Goal: Transaction & Acquisition: Purchase product/service

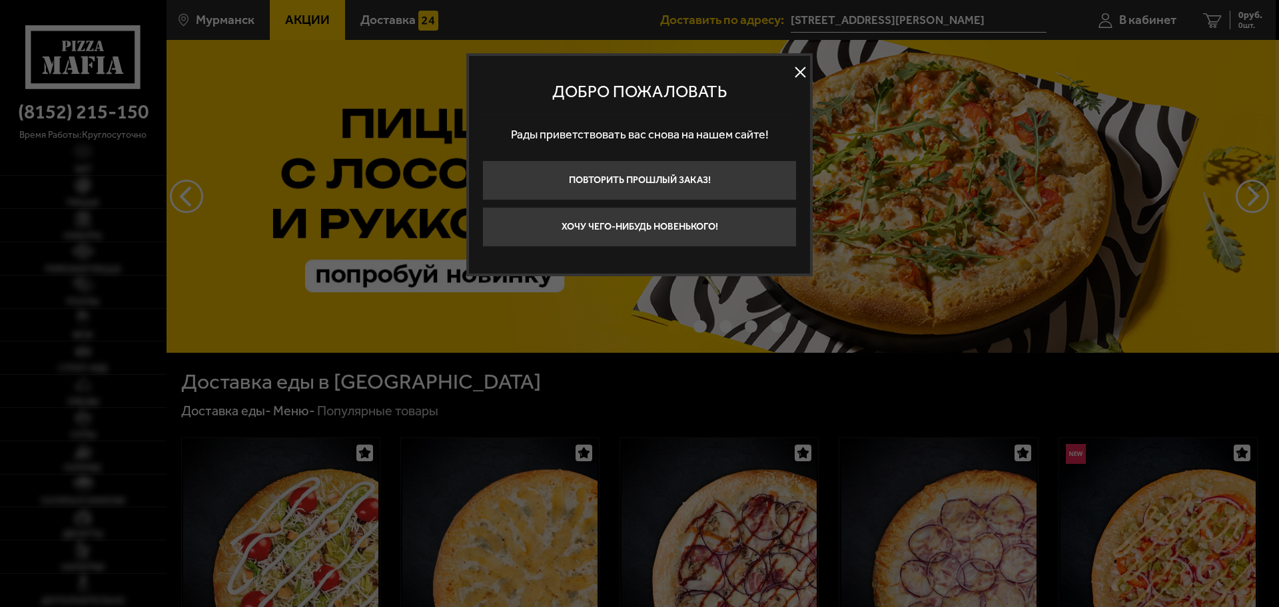
click at [800, 70] on button at bounding box center [800, 73] width 20 height 20
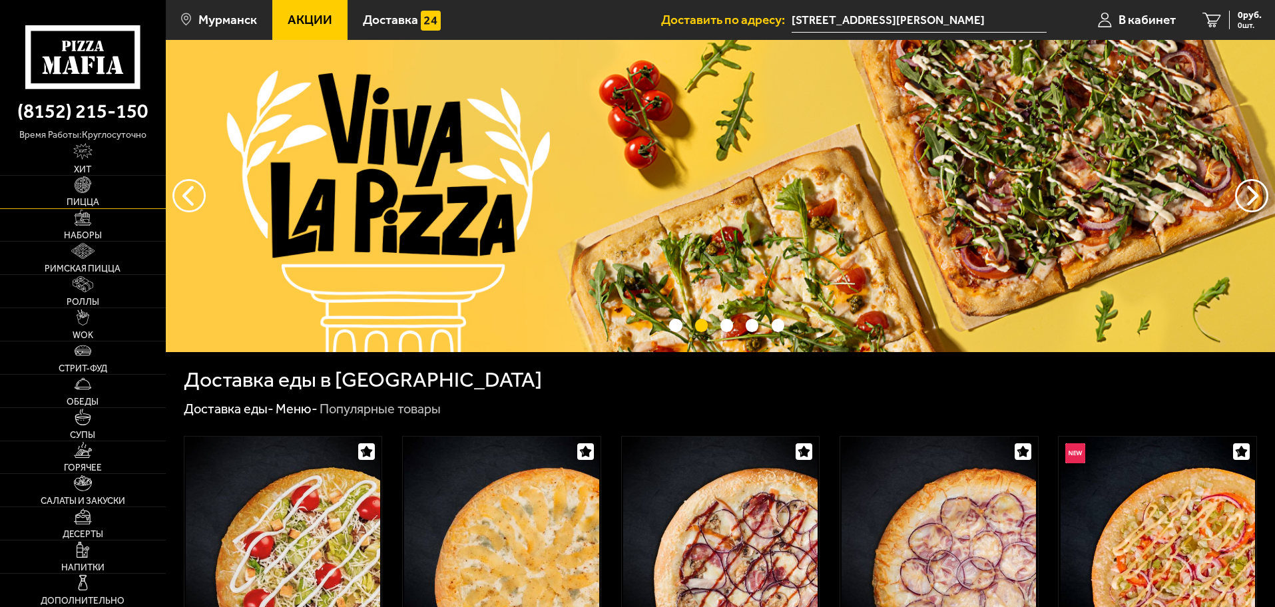
click at [103, 189] on link "Пицца" at bounding box center [83, 192] width 166 height 33
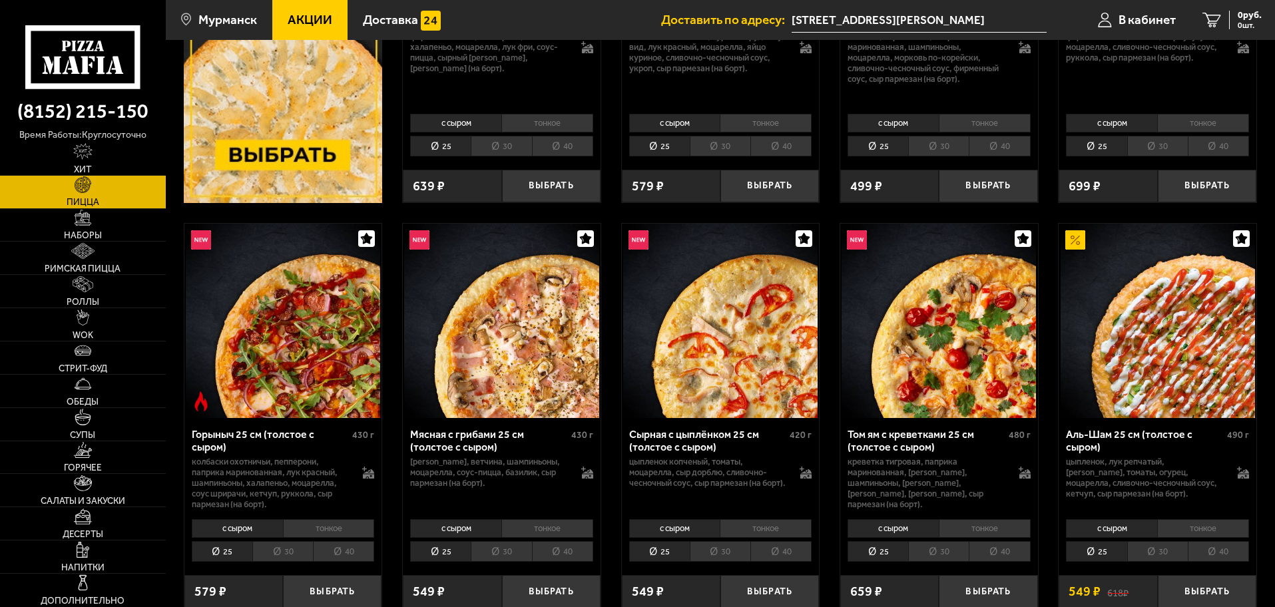
scroll to position [400, 0]
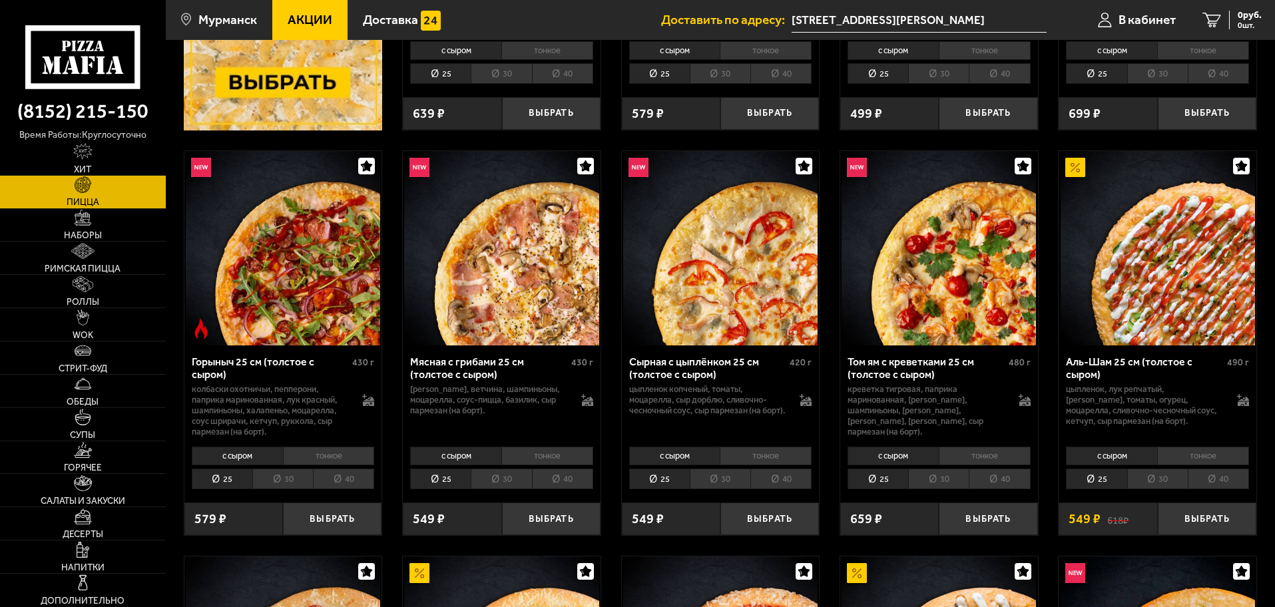
click at [563, 456] on li "тонкое" at bounding box center [548, 456] width 92 height 19
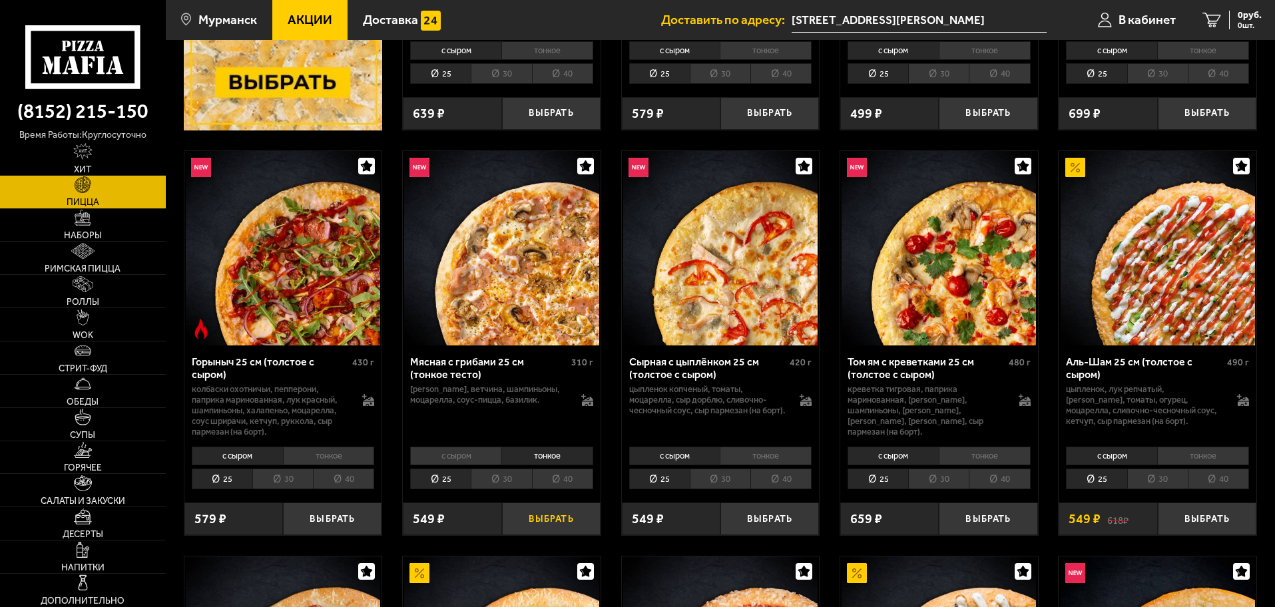
click at [559, 517] on button "Выбрать" at bounding box center [551, 519] width 99 height 33
click at [767, 456] on li "тонкое" at bounding box center [766, 456] width 92 height 19
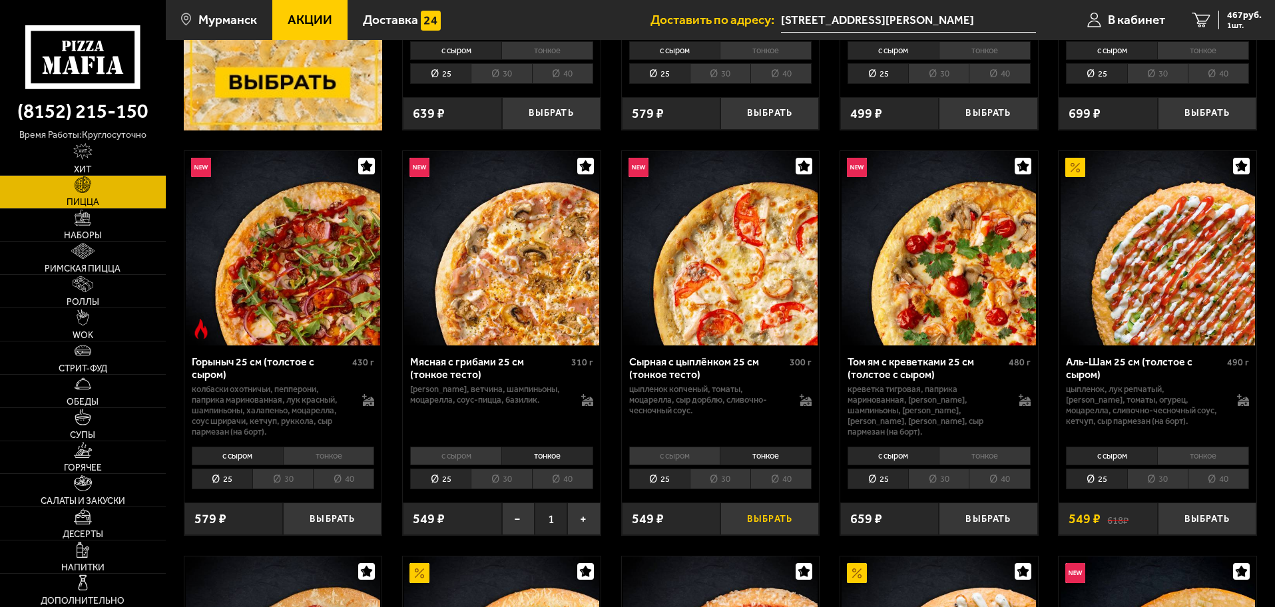
click at [777, 521] on button "Выбрать" at bounding box center [770, 519] width 99 height 33
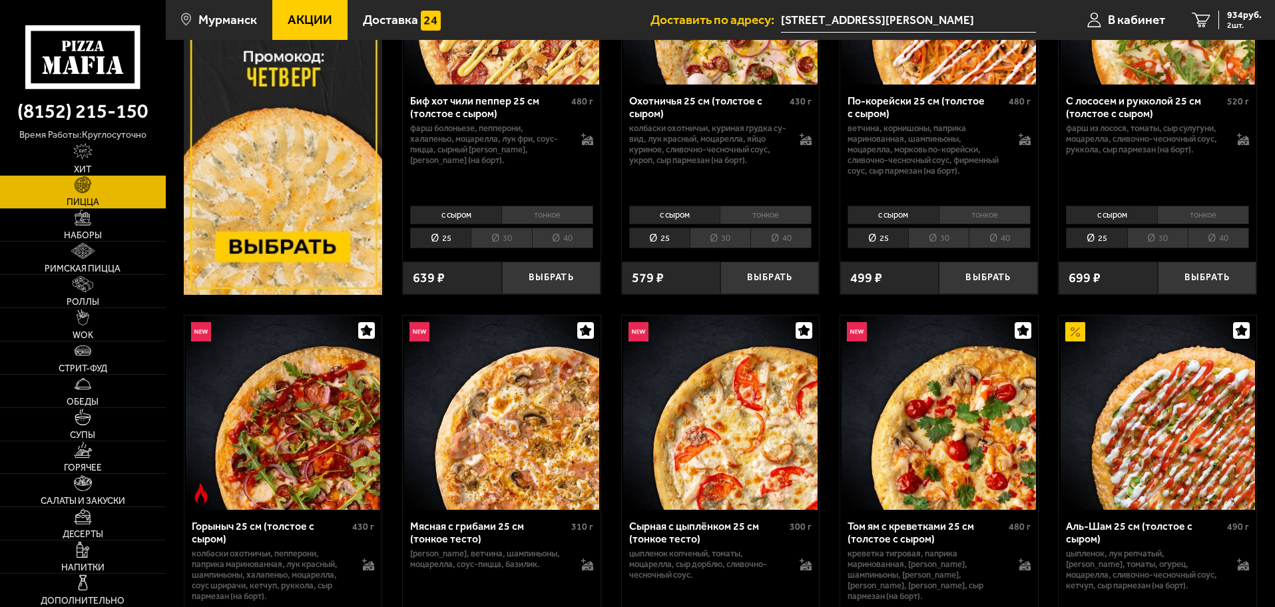
scroll to position [133, 0]
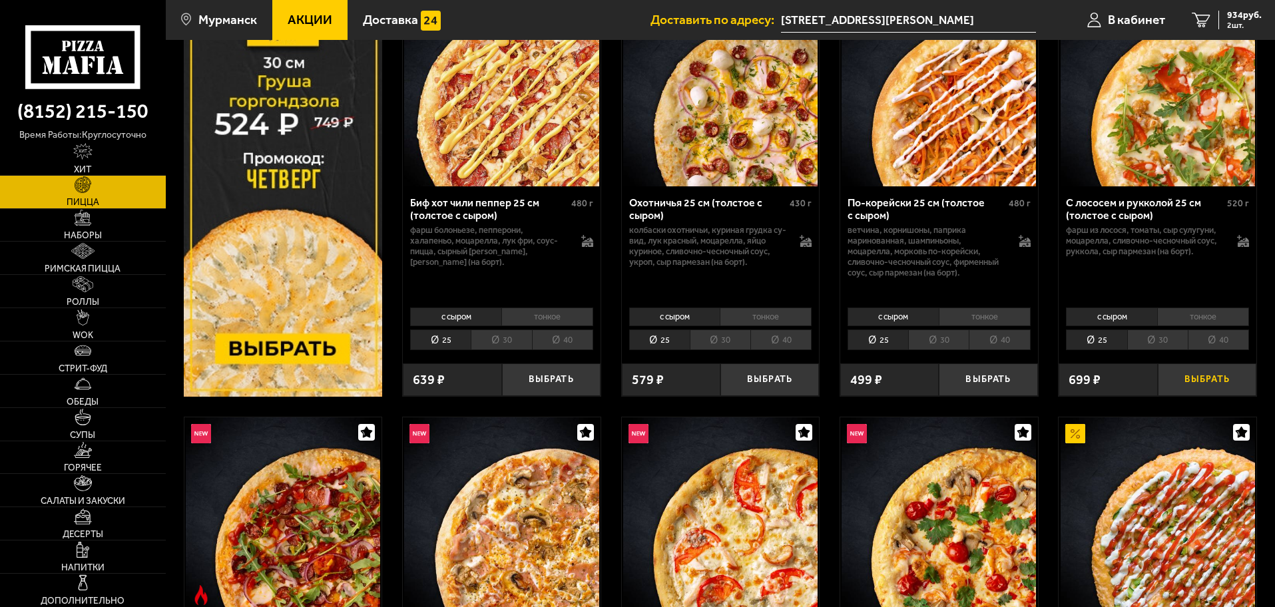
click at [1203, 379] on button "Выбрать" at bounding box center [1207, 380] width 99 height 33
click at [1228, 24] on span "3 шт." at bounding box center [1242, 25] width 40 height 8
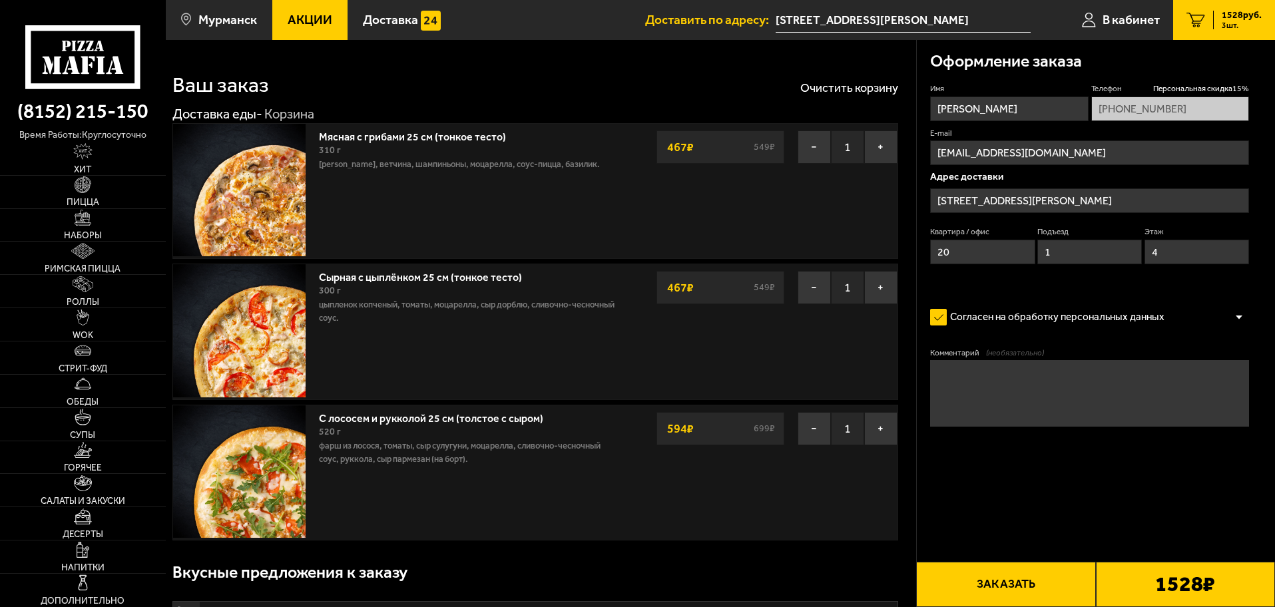
type input "[STREET_ADDRESS][PERSON_NAME]"
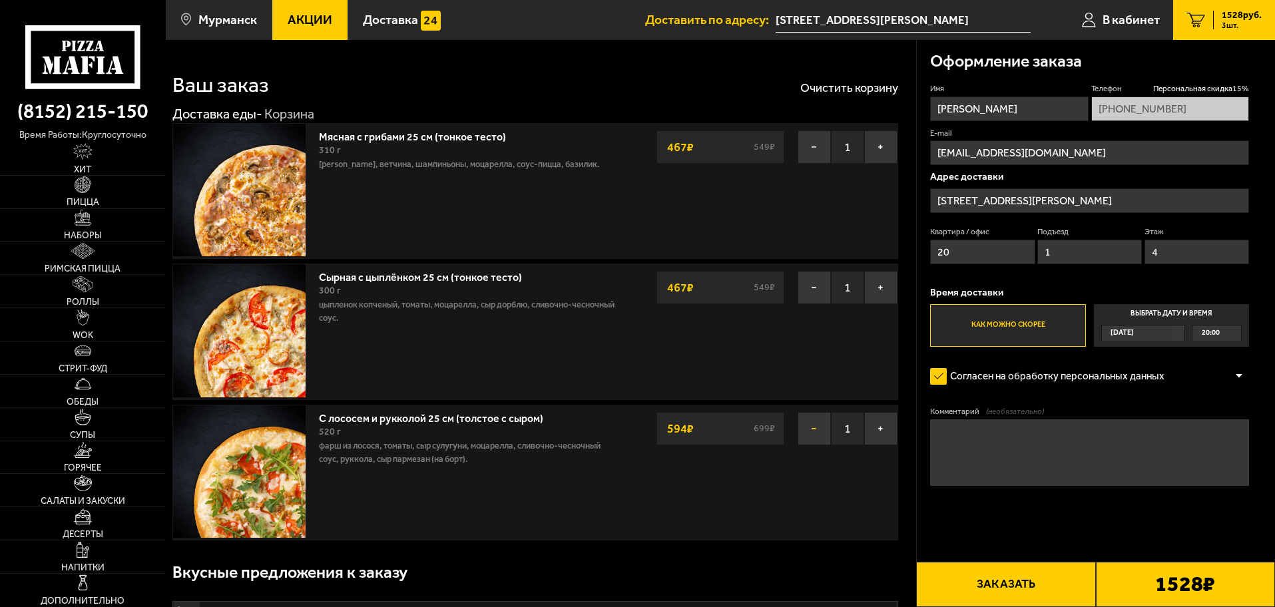
click at [811, 428] on button "−" at bounding box center [814, 428] width 33 height 33
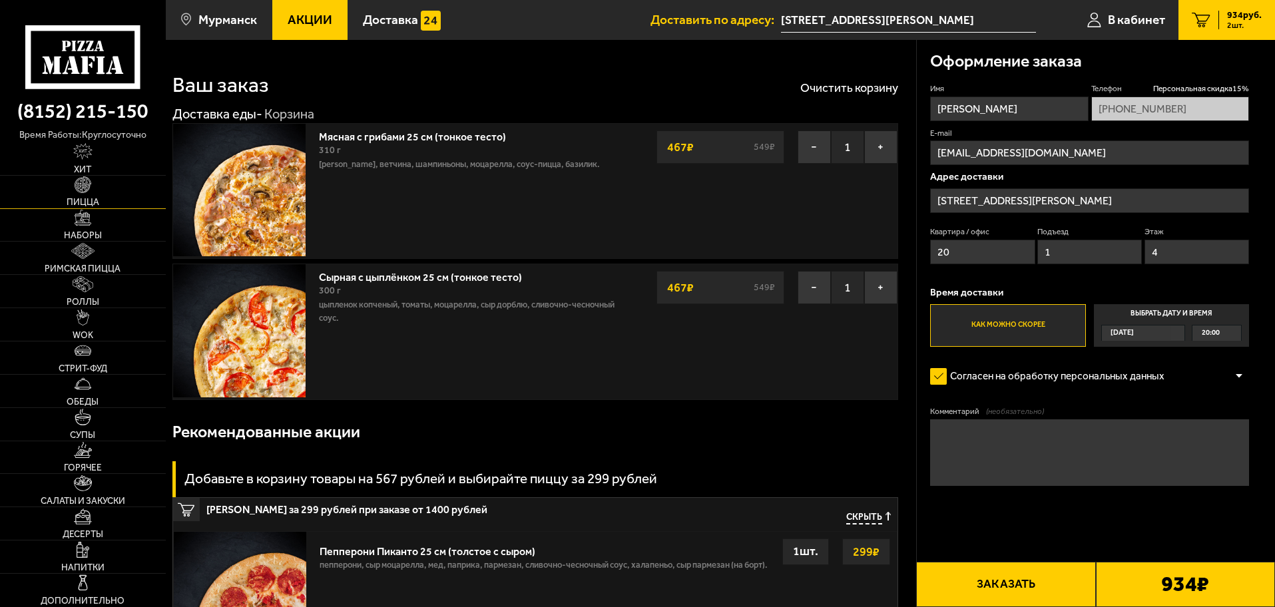
click at [79, 188] on img at bounding box center [83, 184] width 16 height 16
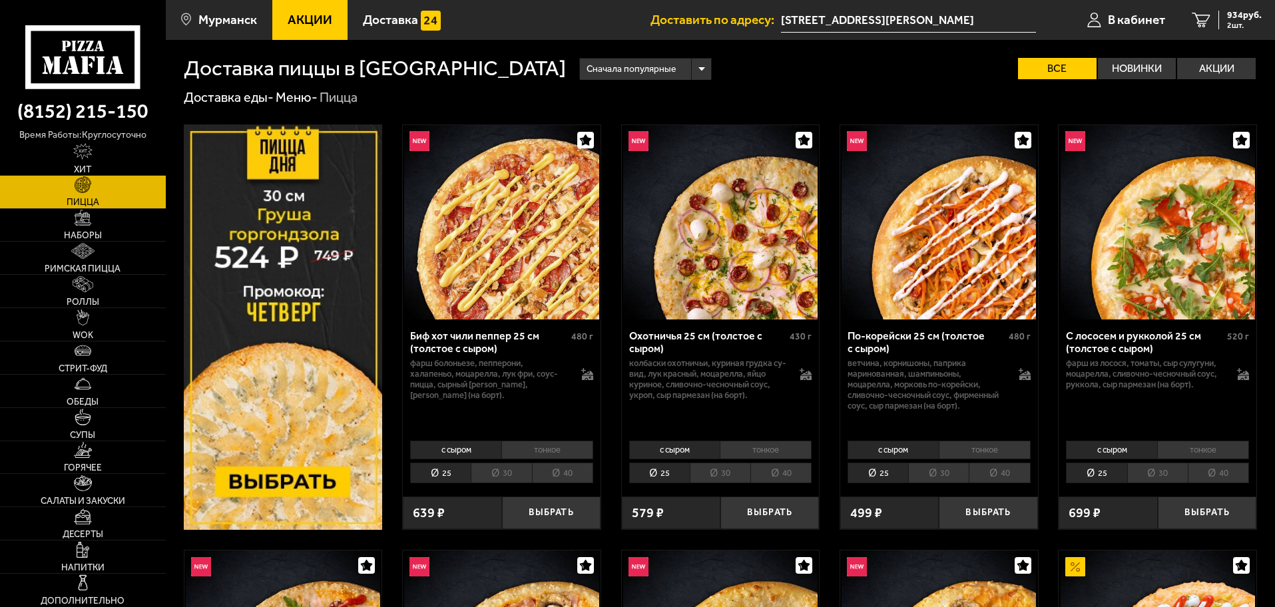
click at [564, 448] on li "тонкое" at bounding box center [548, 450] width 92 height 19
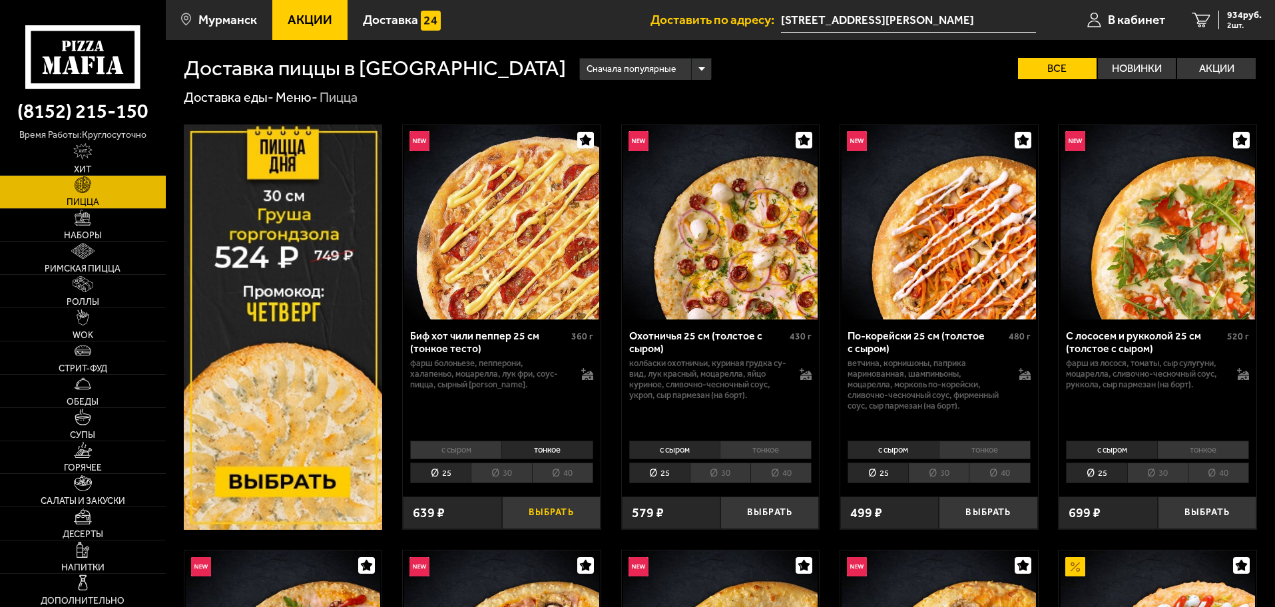
click at [551, 512] on button "Выбрать" at bounding box center [551, 513] width 99 height 33
click at [1231, 25] on span "3 шт." at bounding box center [1242, 25] width 40 height 8
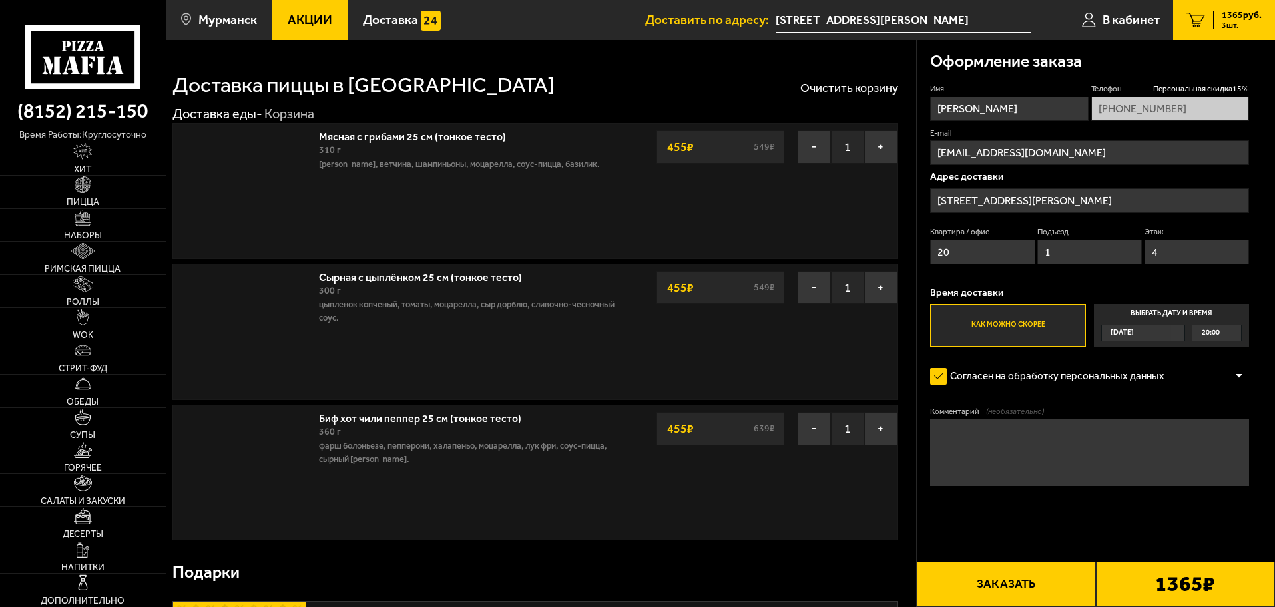
type input "[STREET_ADDRESS][PERSON_NAME]"
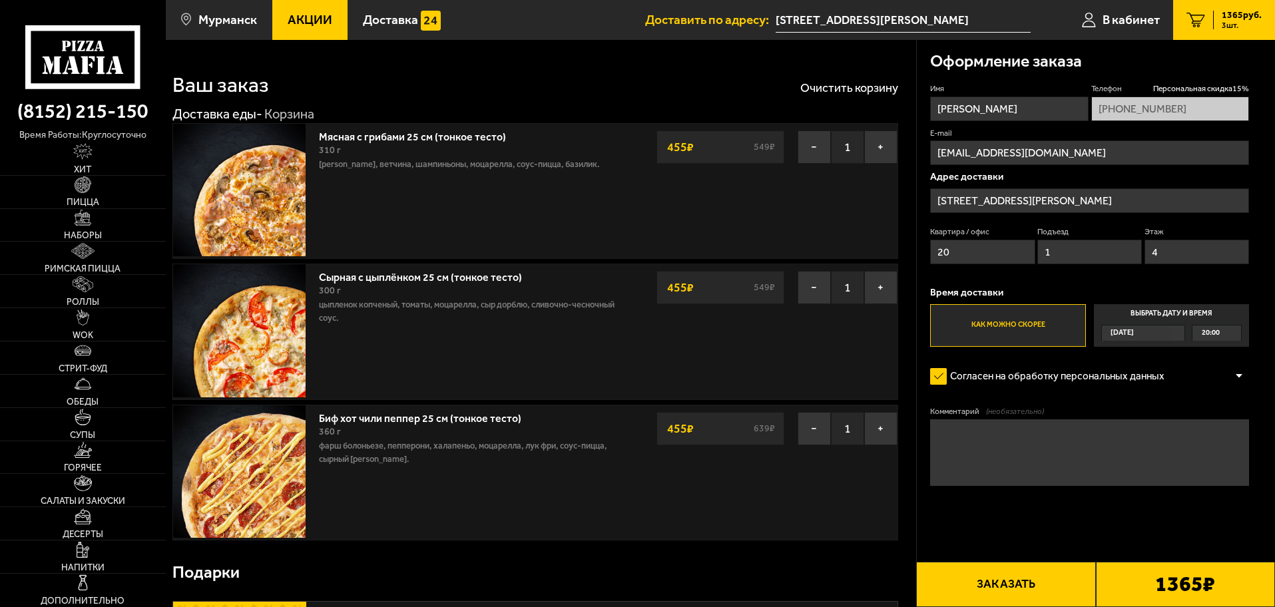
click at [1072, 583] on button "Заказать" at bounding box center [1005, 584] width 179 height 45
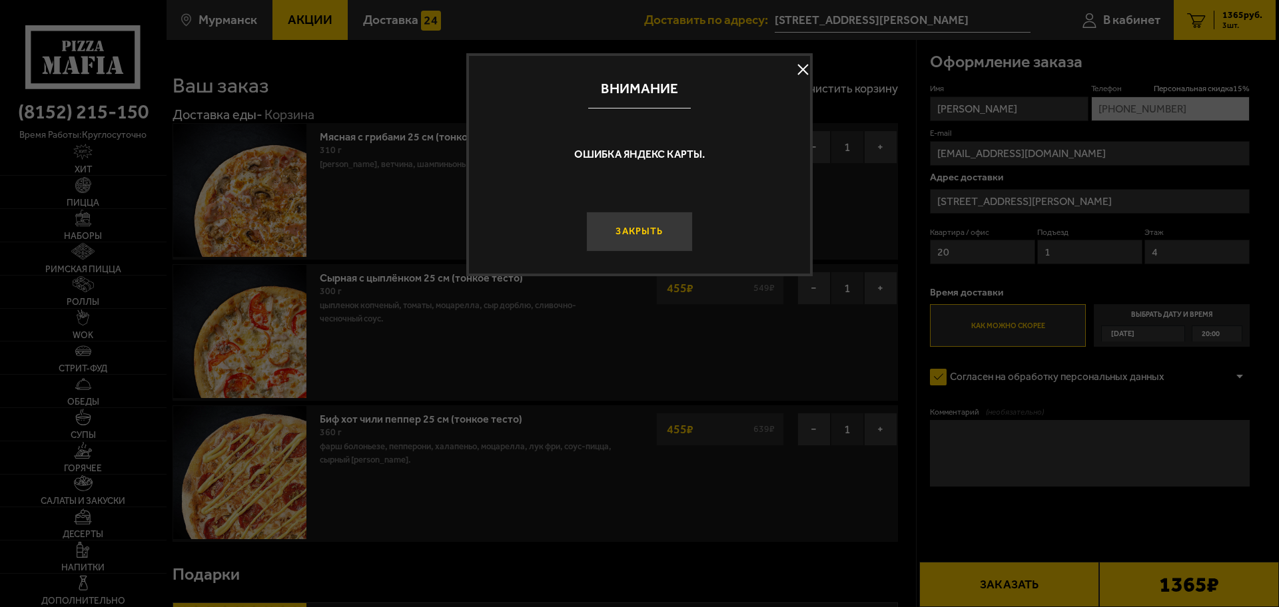
click at [658, 235] on button "Закрыть" at bounding box center [639, 232] width 107 height 40
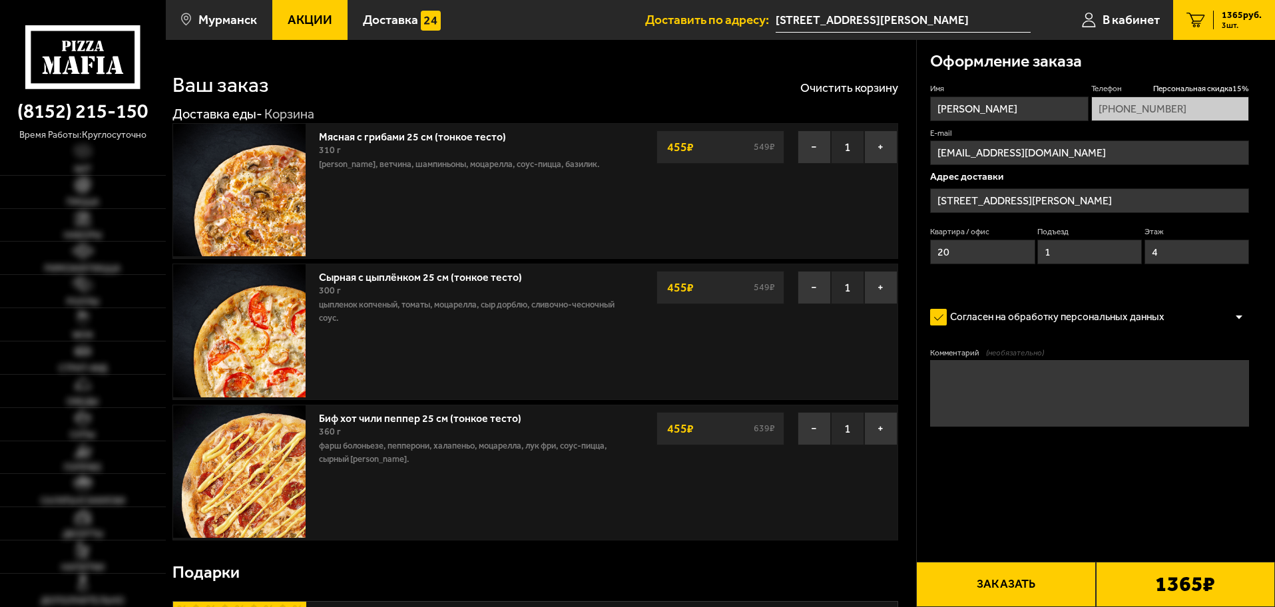
type input "[STREET_ADDRESS][PERSON_NAME]"
click at [1014, 578] on button "Заказать" at bounding box center [1005, 584] width 179 height 45
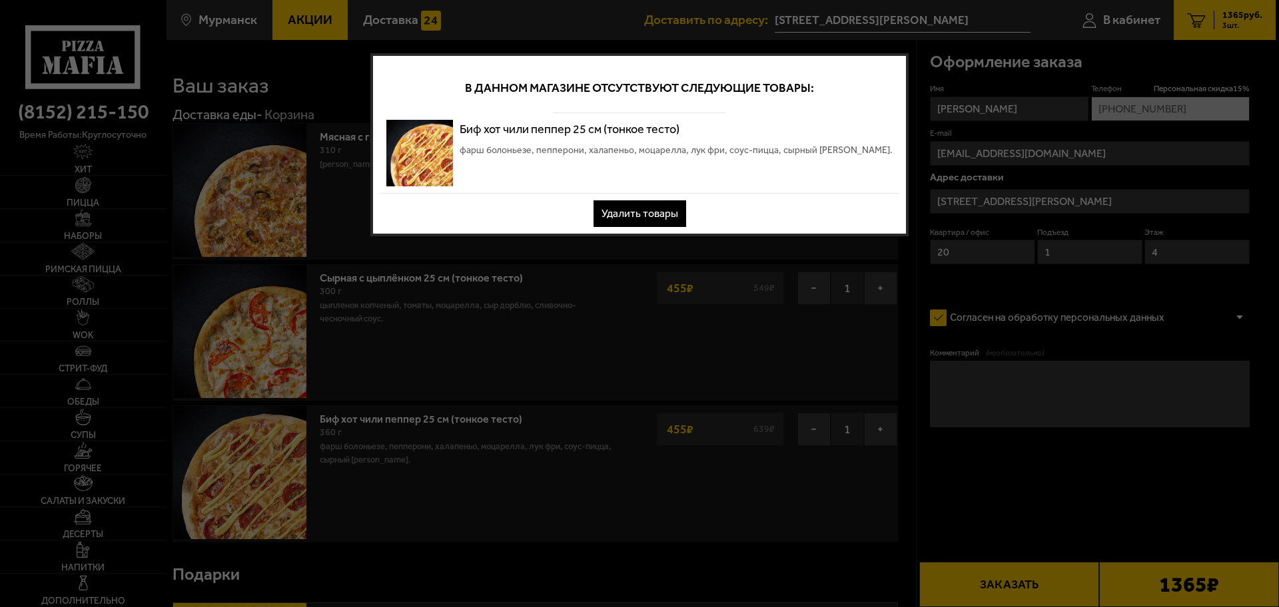
click at [656, 215] on button "Удалить товары" at bounding box center [639, 213] width 93 height 27
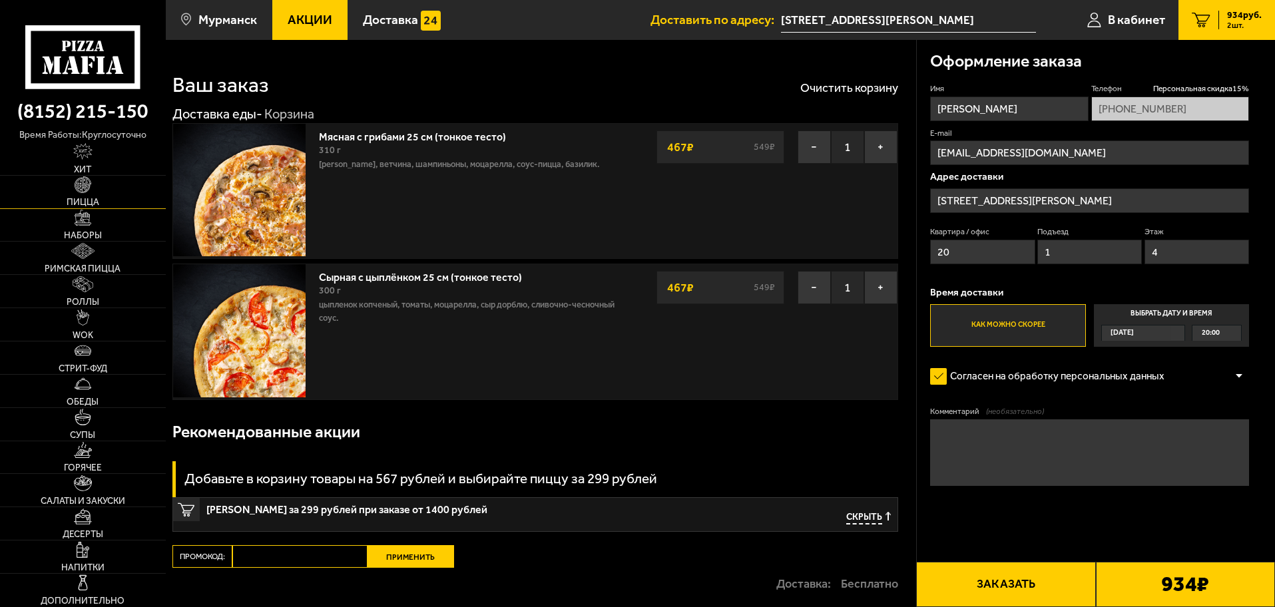
click at [95, 194] on link "Пицца" at bounding box center [83, 192] width 166 height 33
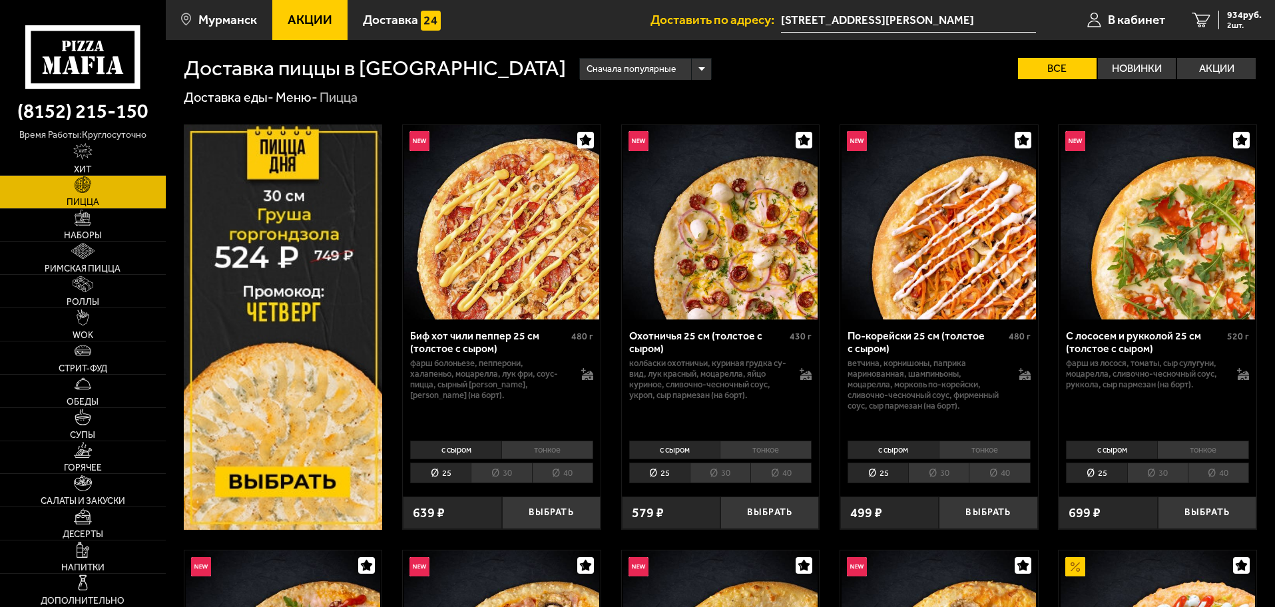
click at [756, 448] on li "тонкое" at bounding box center [766, 450] width 92 height 19
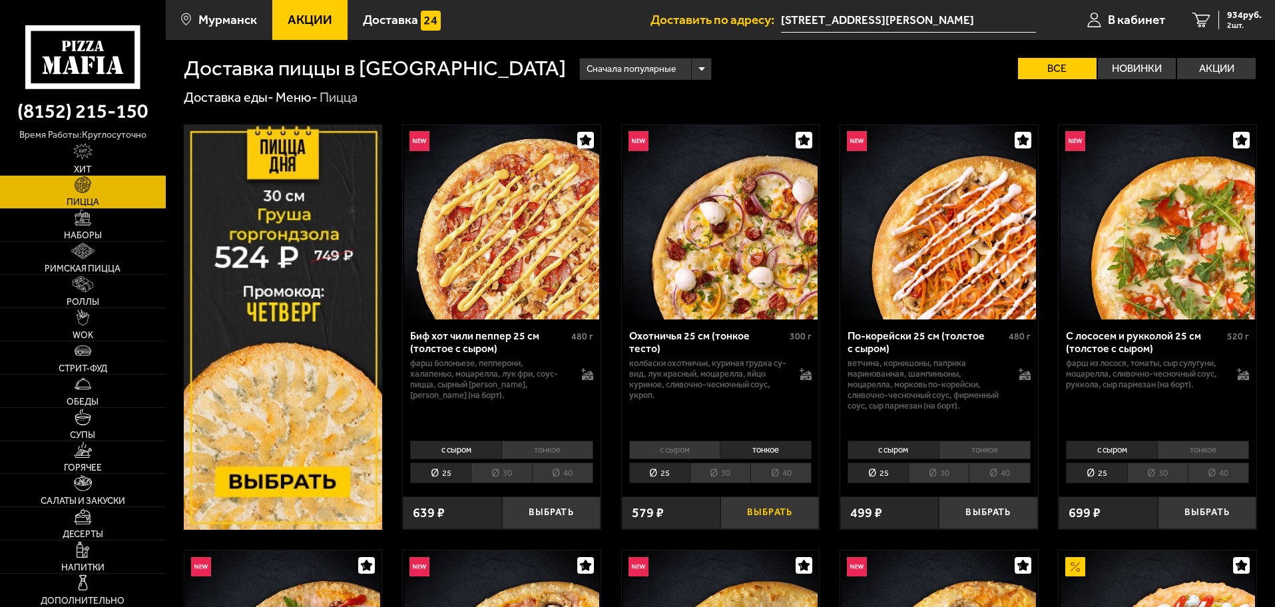
click at [775, 511] on button "Выбрать" at bounding box center [770, 513] width 99 height 33
click at [1226, 26] on span "3 шт." at bounding box center [1242, 25] width 40 height 8
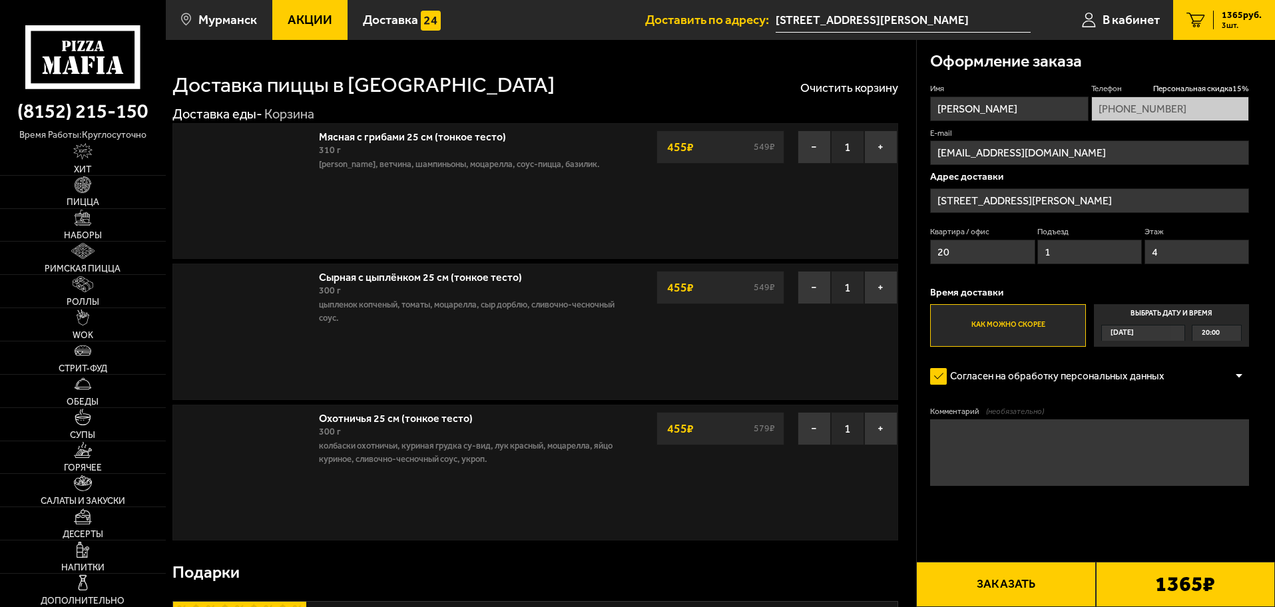
type input "[STREET_ADDRESS][PERSON_NAME]"
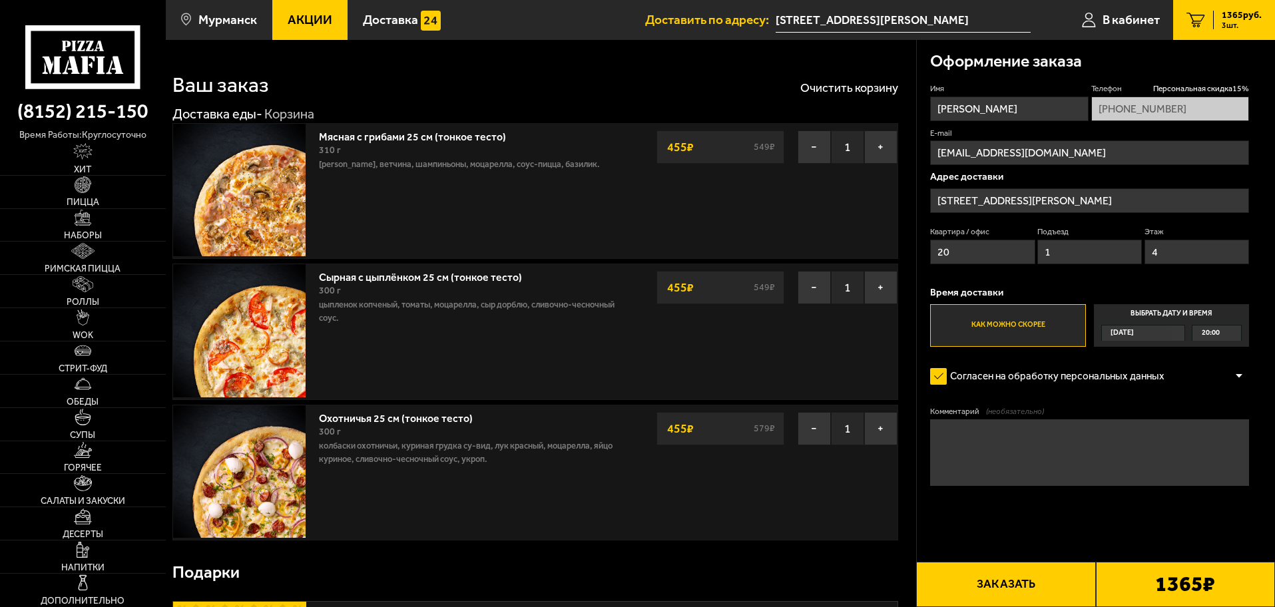
click at [1040, 584] on button "Заказать" at bounding box center [1005, 584] width 179 height 45
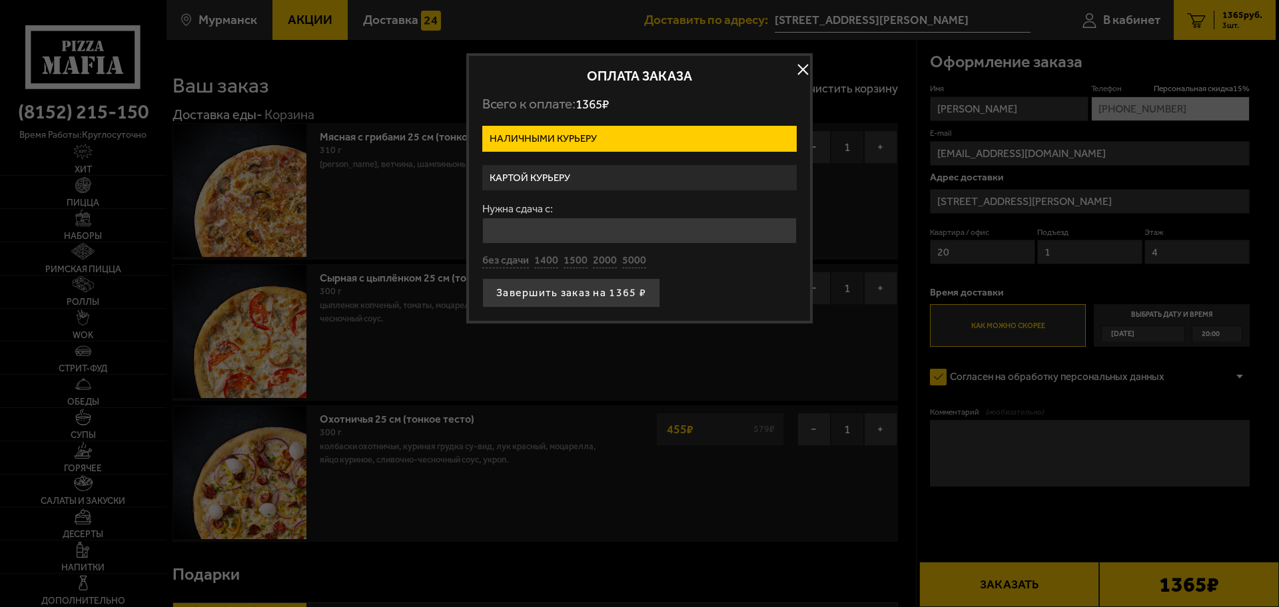
click at [628, 186] on label "Картой курьеру" at bounding box center [639, 178] width 314 height 26
click at [0, 0] on input "Картой курьеру" at bounding box center [0, 0] width 0 height 0
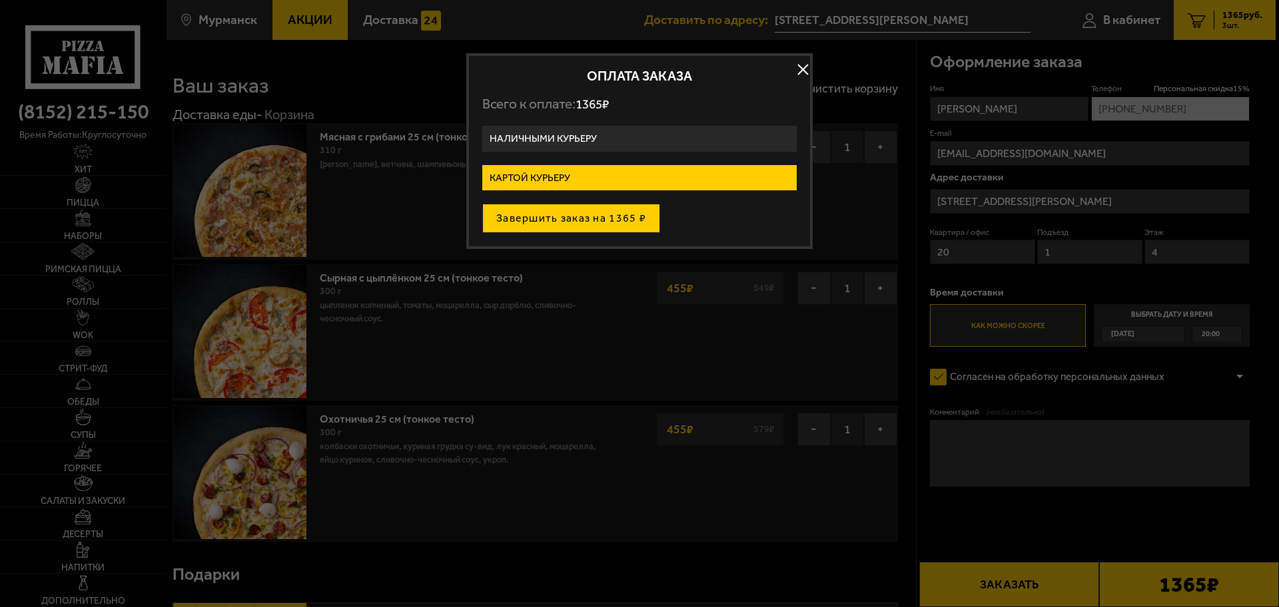
click at [627, 224] on button "Завершить заказ на 1365 ₽" at bounding box center [571, 218] width 178 height 29
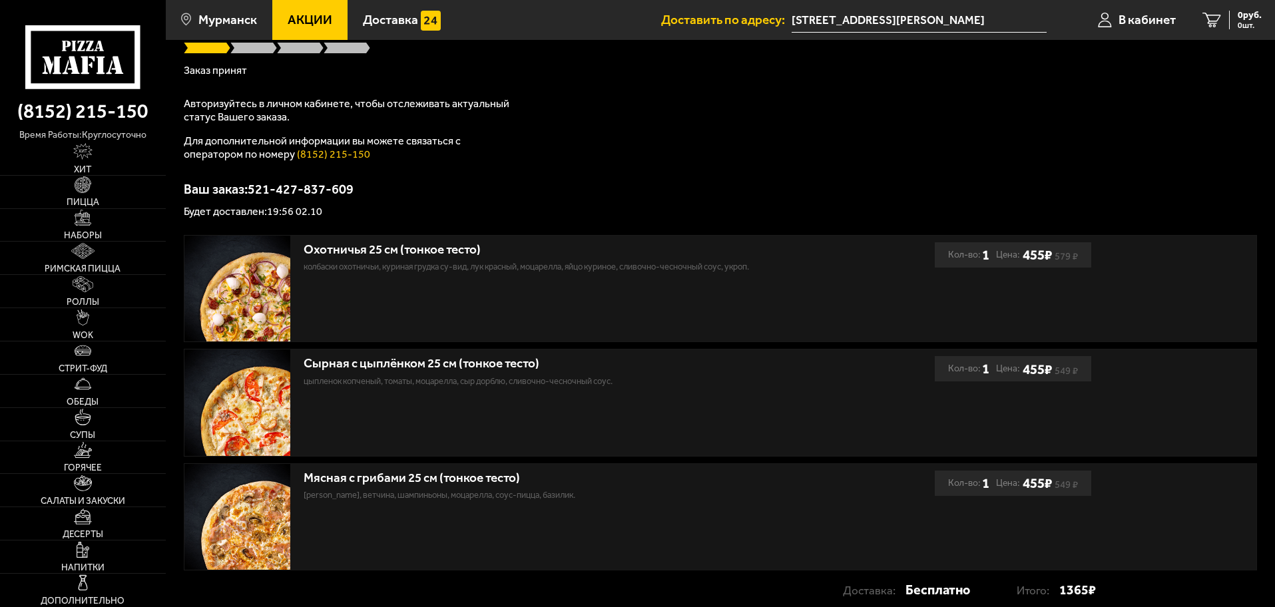
scroll to position [133, 0]
